Goal: Entertainment & Leisure: Browse casually

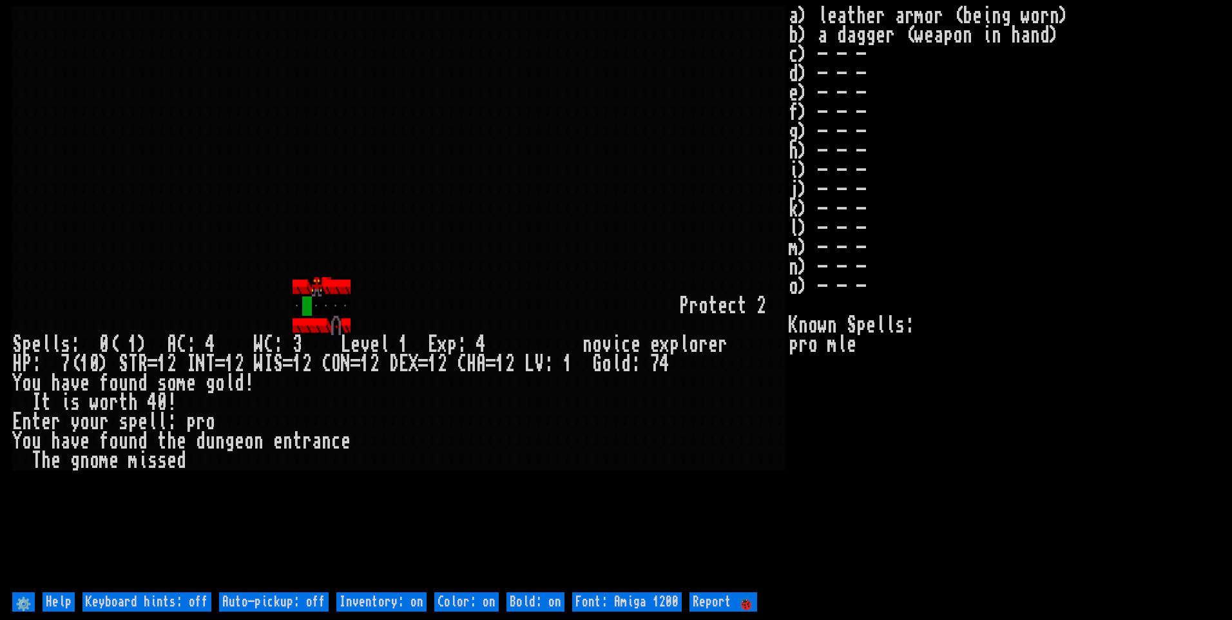
click at [300, 605] on off "Auto-pickup: off" at bounding box center [274, 601] width 110 height 19
type off "Auto-pickup: on"
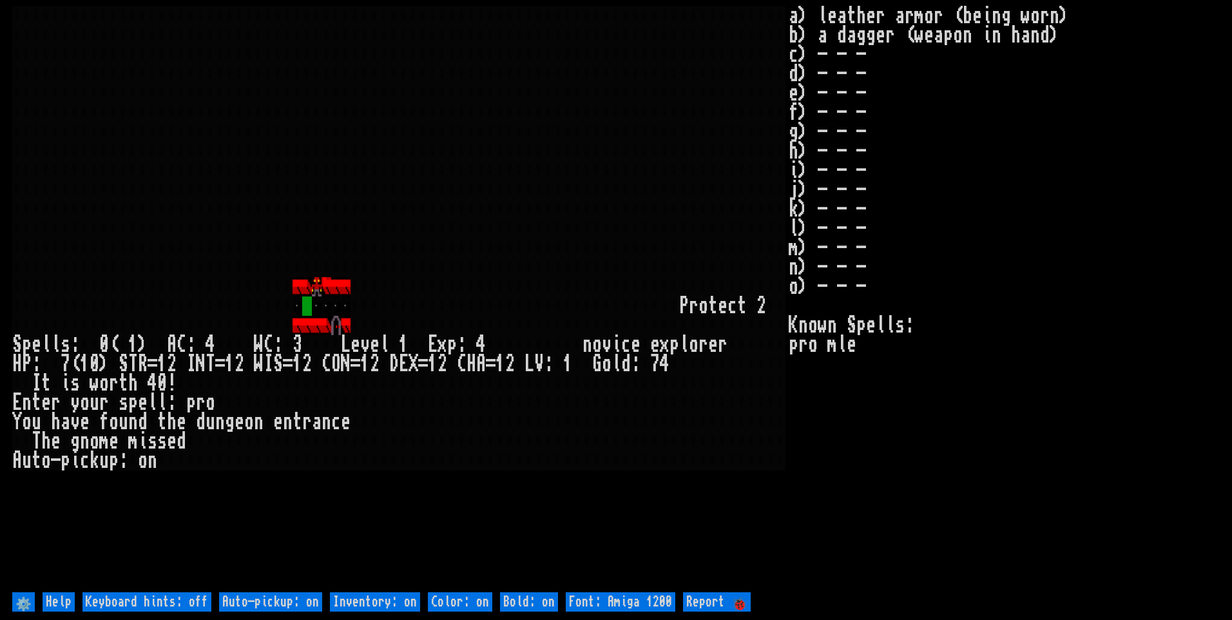
click at [371, 606] on on "Inventory: on" at bounding box center [375, 601] width 90 height 19
type on "Inventory: off"
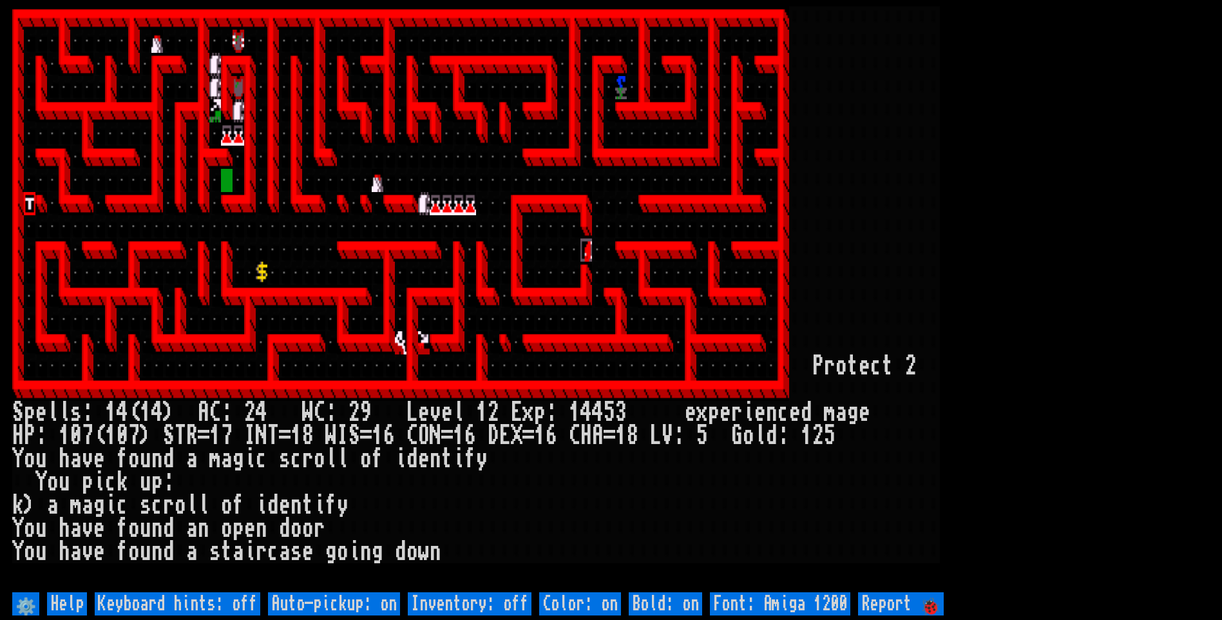
click at [374, 605] on off "Auto-pickup: on" at bounding box center [334, 603] width 132 height 23
type off "Auto-pickup: off"
